Goal: Information Seeking & Learning: Learn about a topic

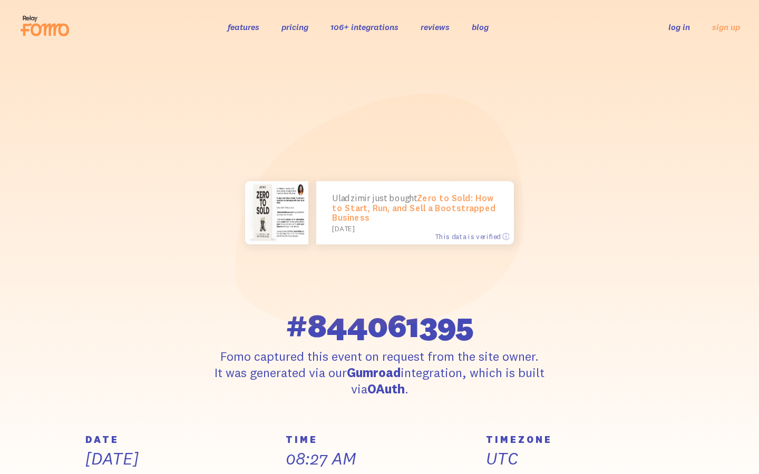
click at [375, 30] on link "106+ integrations" at bounding box center [364, 27] width 68 height 11
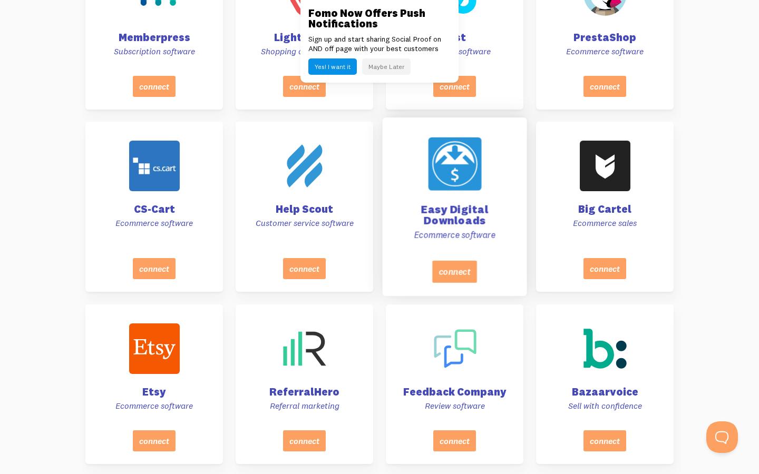
scroll to position [3047, 0]
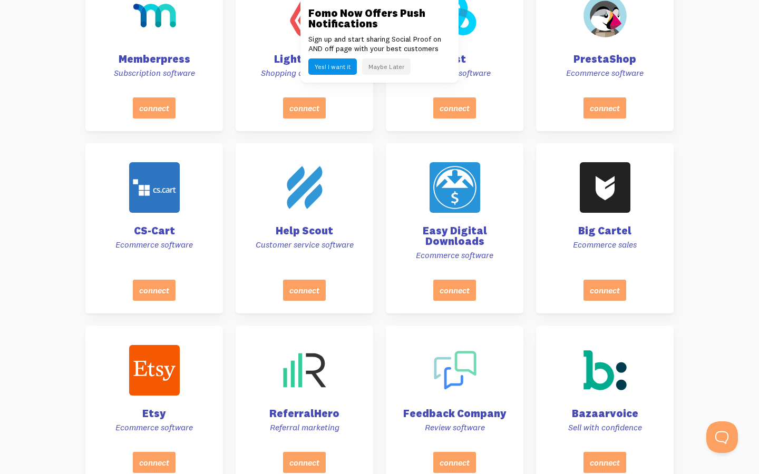
click at [392, 60] on button "Maybe Later" at bounding box center [386, 67] width 48 height 16
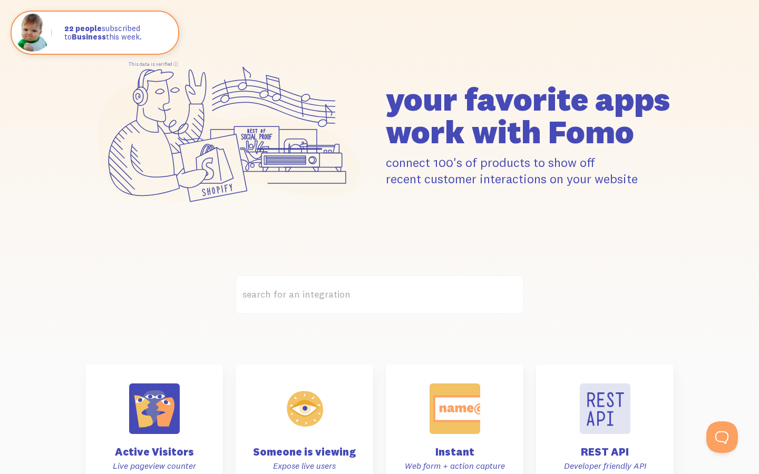
scroll to position [0, 0]
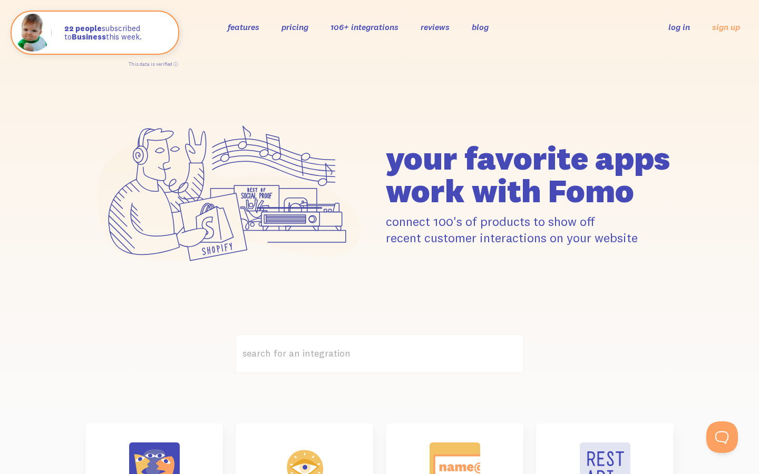
click at [286, 24] on link "pricing" at bounding box center [294, 27] width 27 height 11
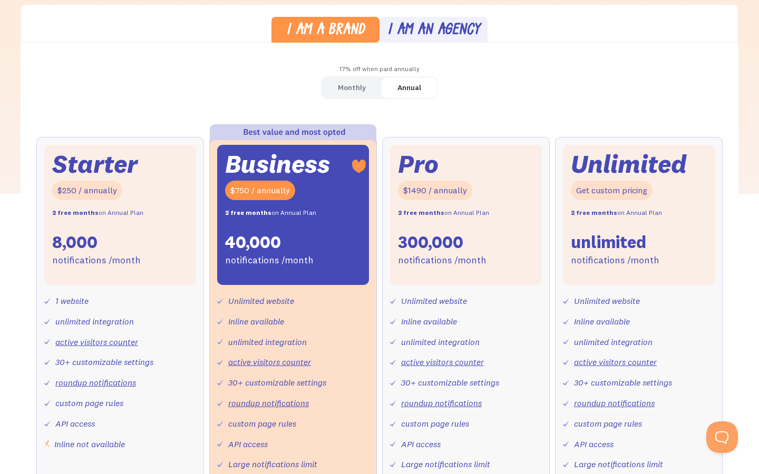
click at [422, 30] on div "I am an agency" at bounding box center [433, 30] width 93 height 15
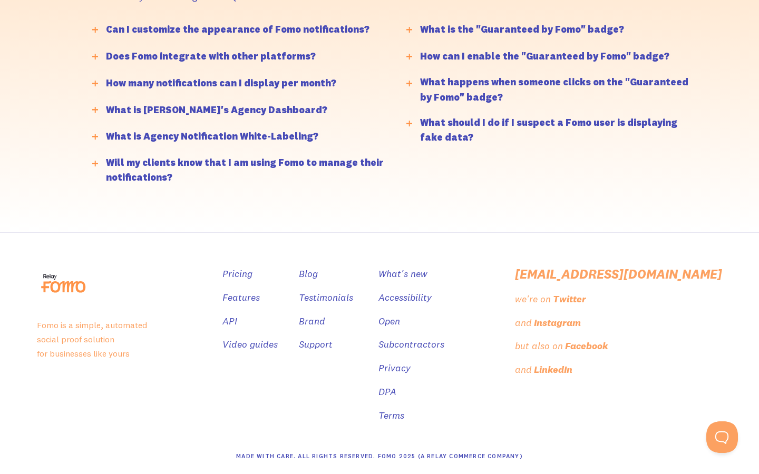
scroll to position [2847, 0]
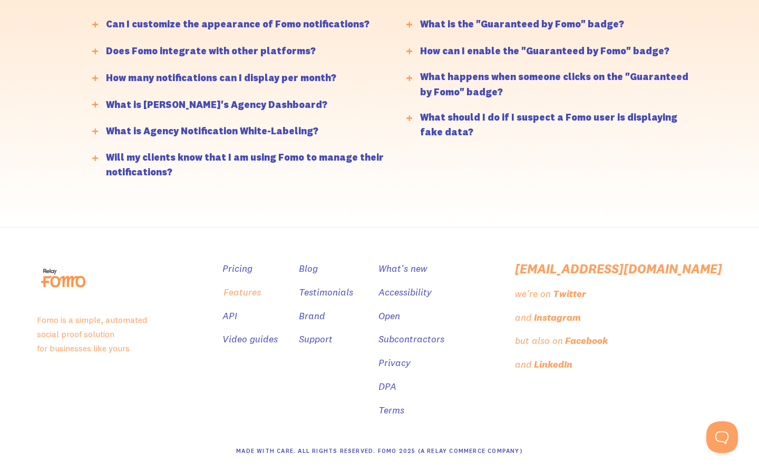
click at [261, 291] on link "Features" at bounding box center [241, 292] width 37 height 15
